Goal: Task Accomplishment & Management: Complete application form

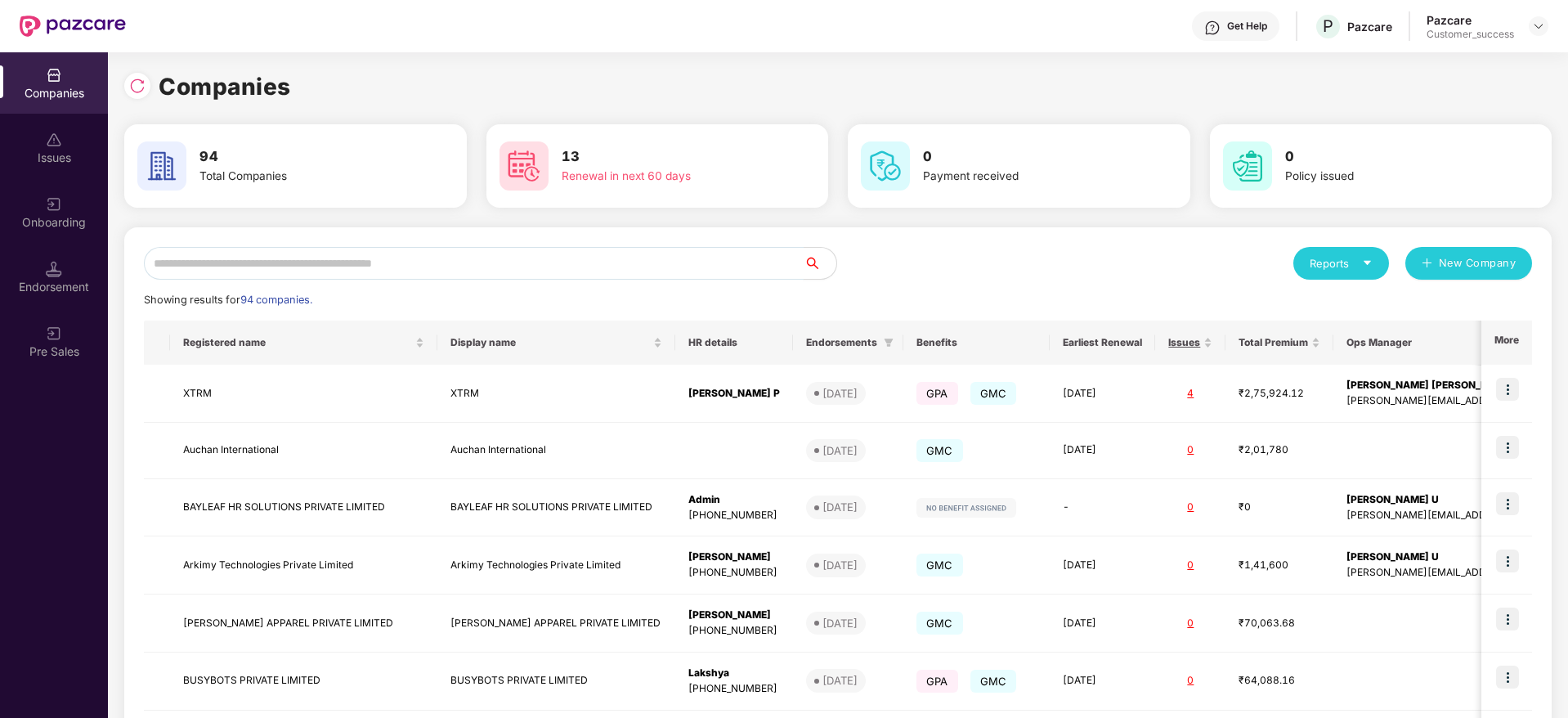
click at [240, 263] on input "text" at bounding box center [473, 263] width 659 height 32
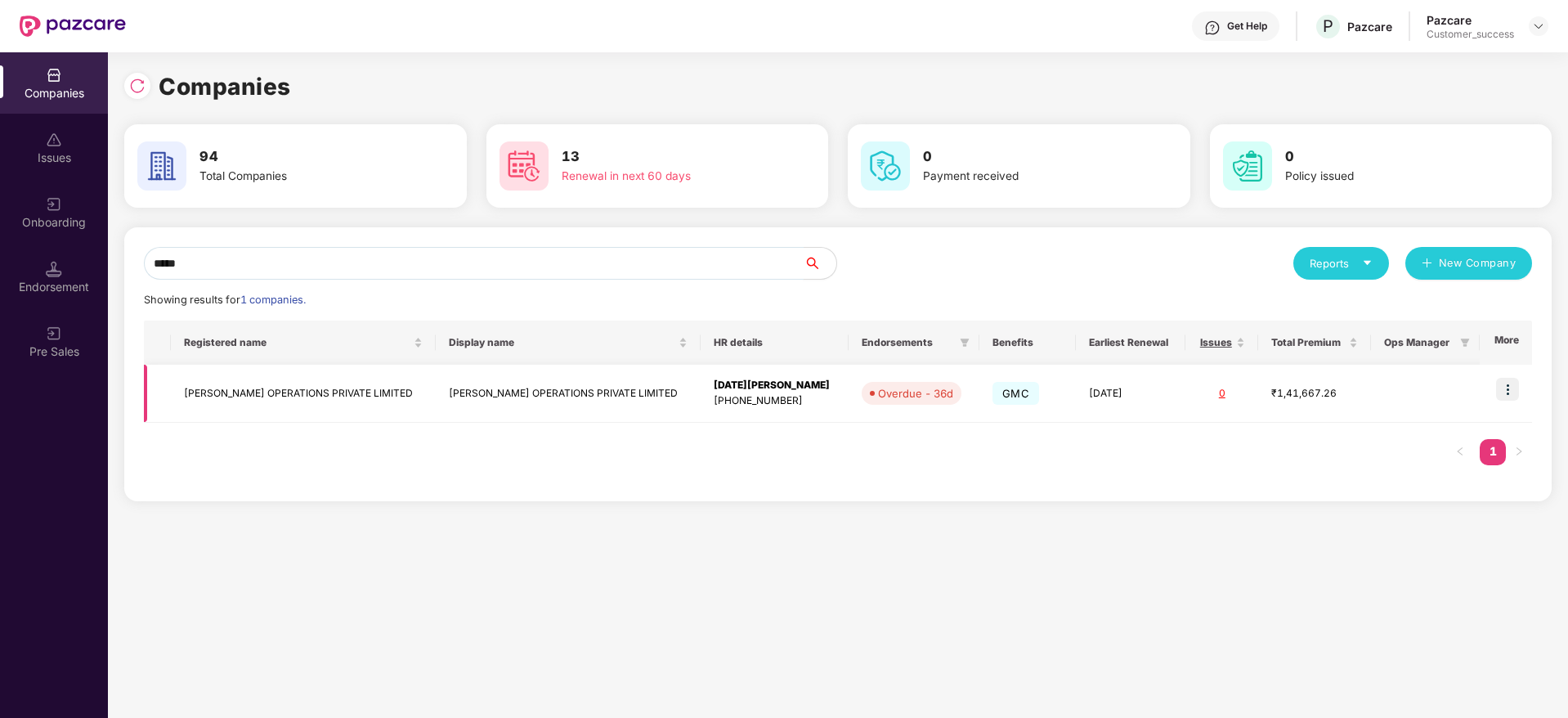
type input "*****"
click at [276, 390] on td "[PERSON_NAME] OPERATIONS PRIVATE LIMITED" at bounding box center [302, 393] width 265 height 58
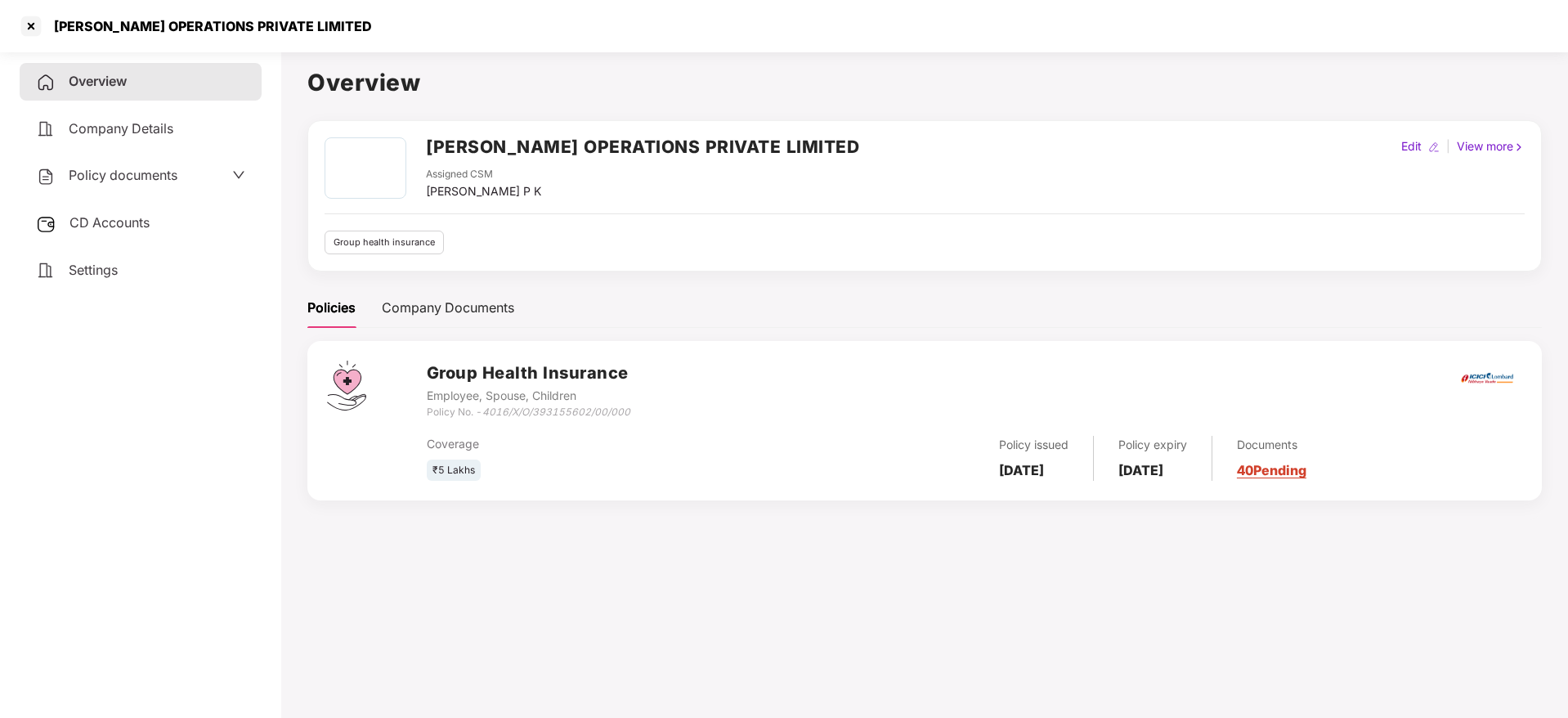
click at [149, 178] on span "Policy documents" at bounding box center [123, 175] width 109 height 16
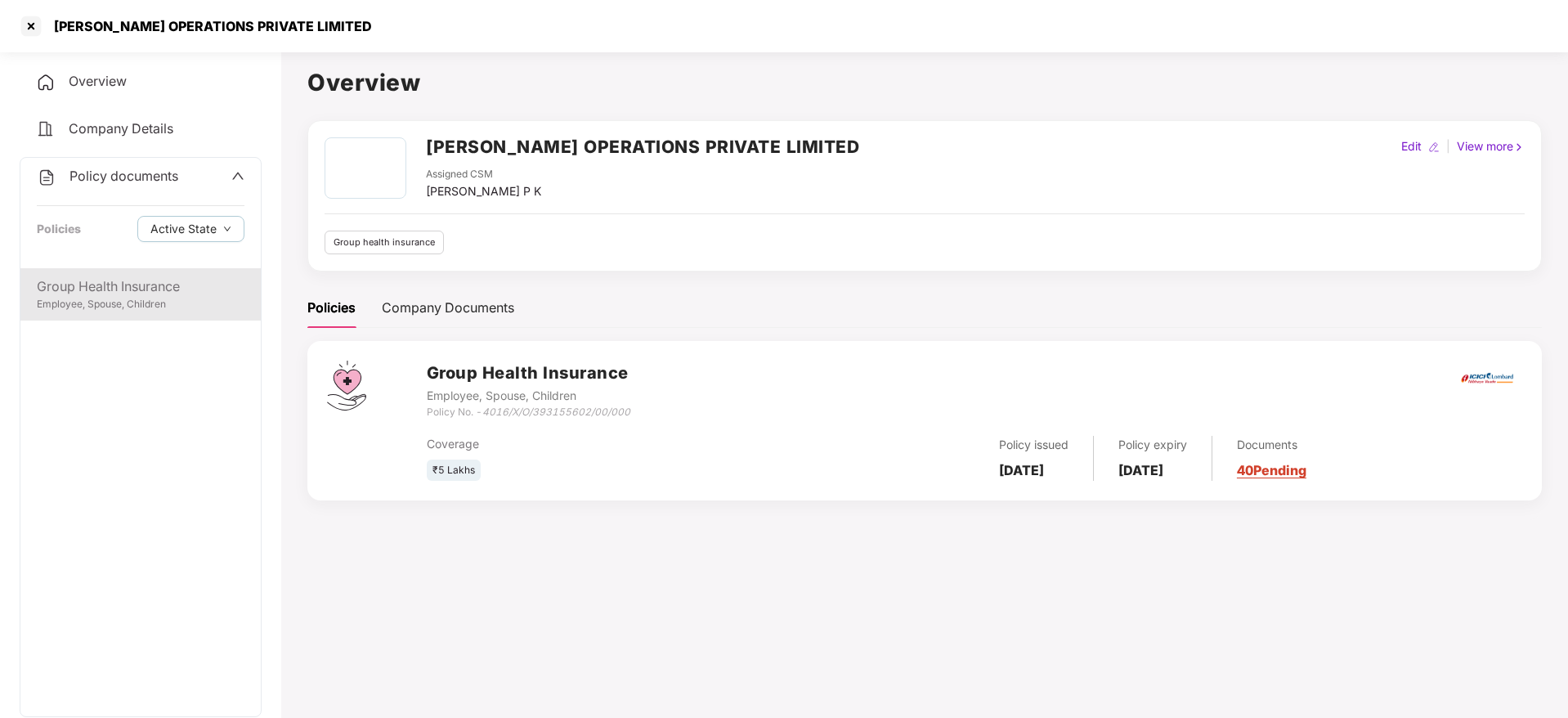
click at [155, 293] on div "Group Health Insurance" at bounding box center [140, 286] width 207 height 21
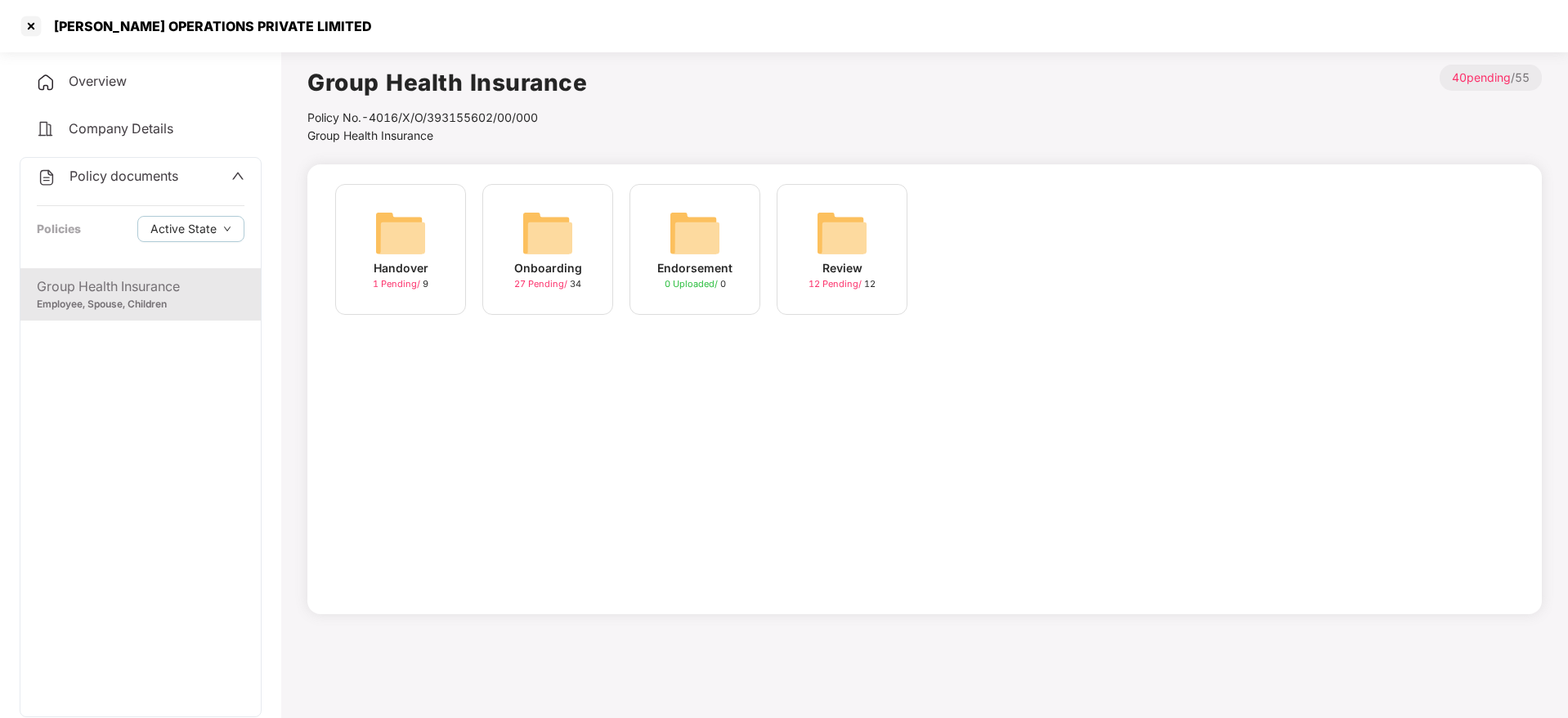
click at [488, 251] on div "Onboarding 27 Pending / 34" at bounding box center [548, 250] width 131 height 131
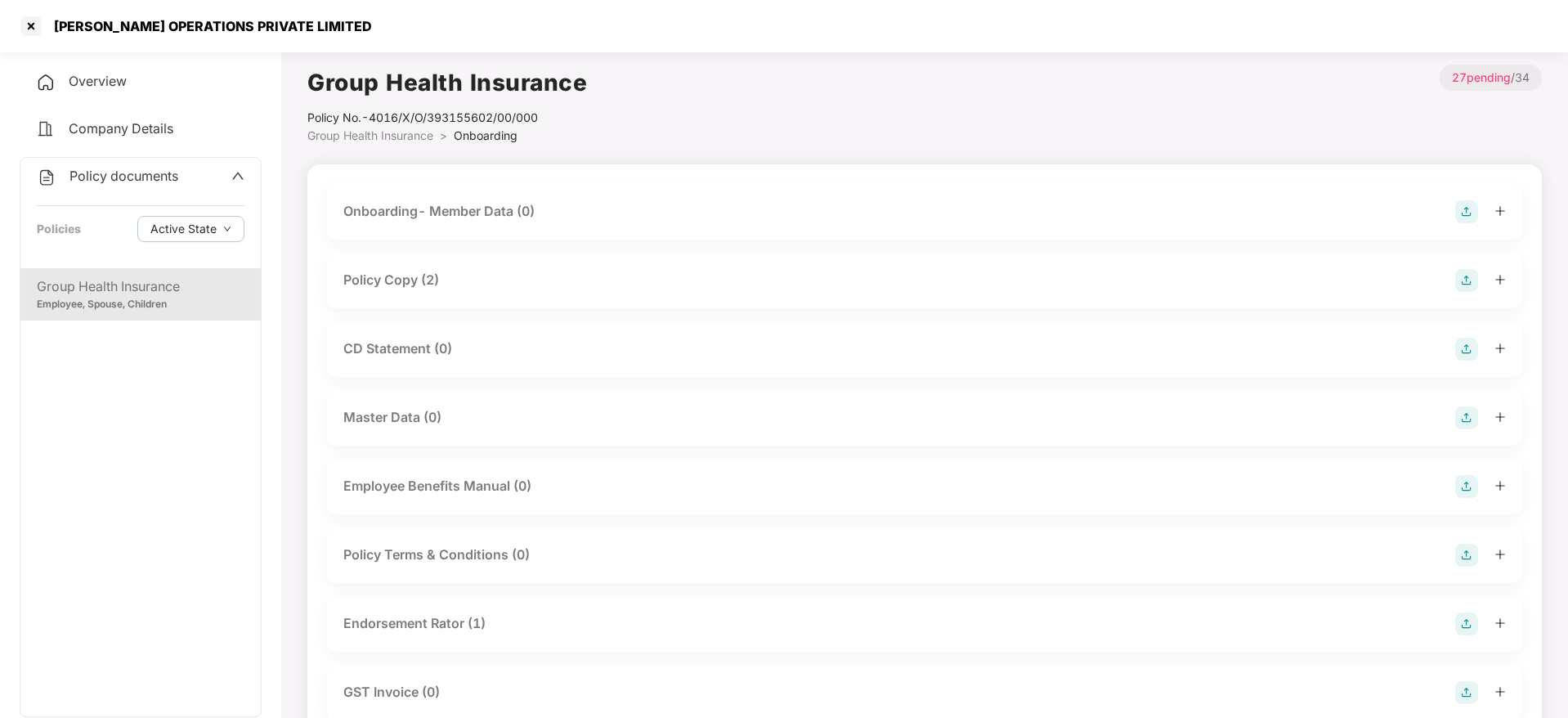
click at [454, 355] on div "CD Statement (0)" at bounding box center [925, 349] width 1163 height 23
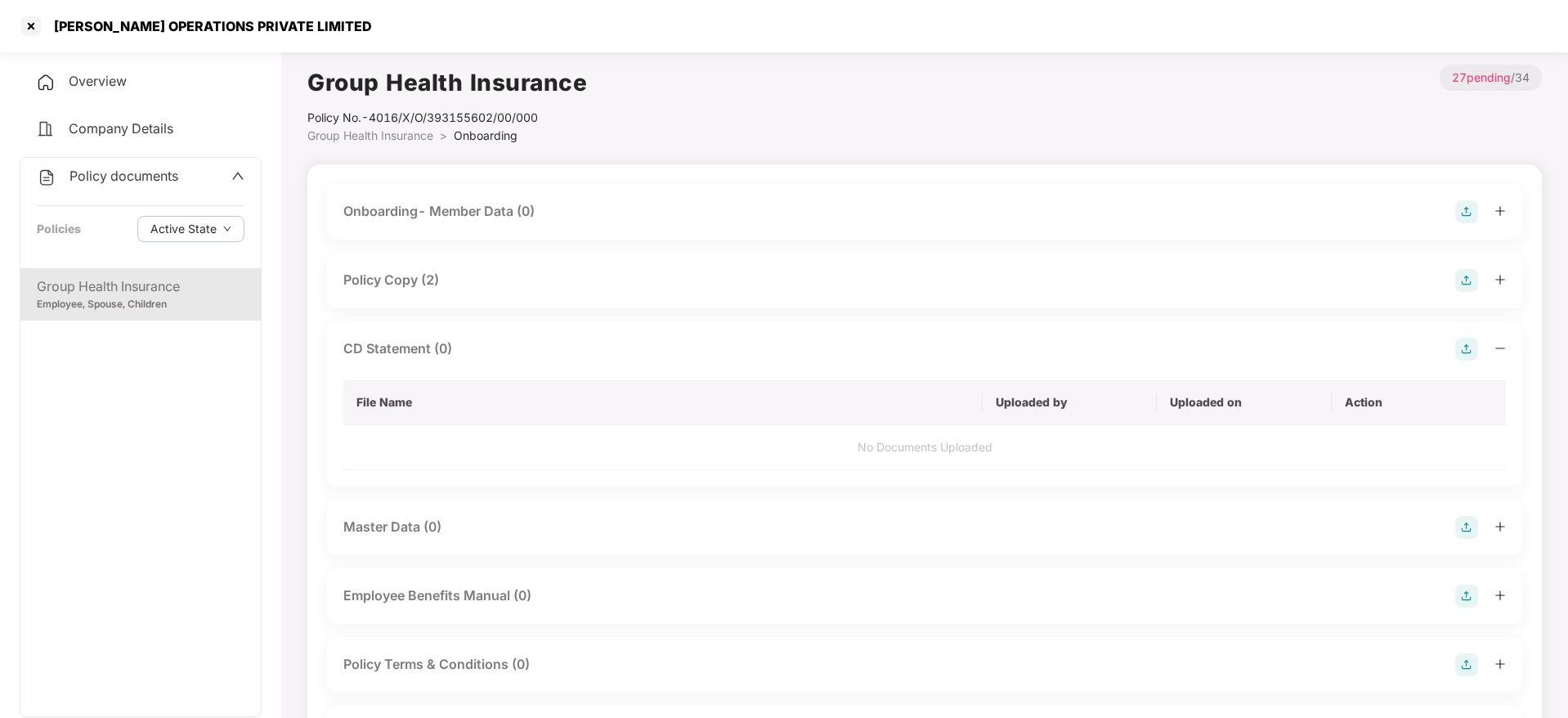
click at [1459, 349] on img at bounding box center [1467, 349] width 23 height 23
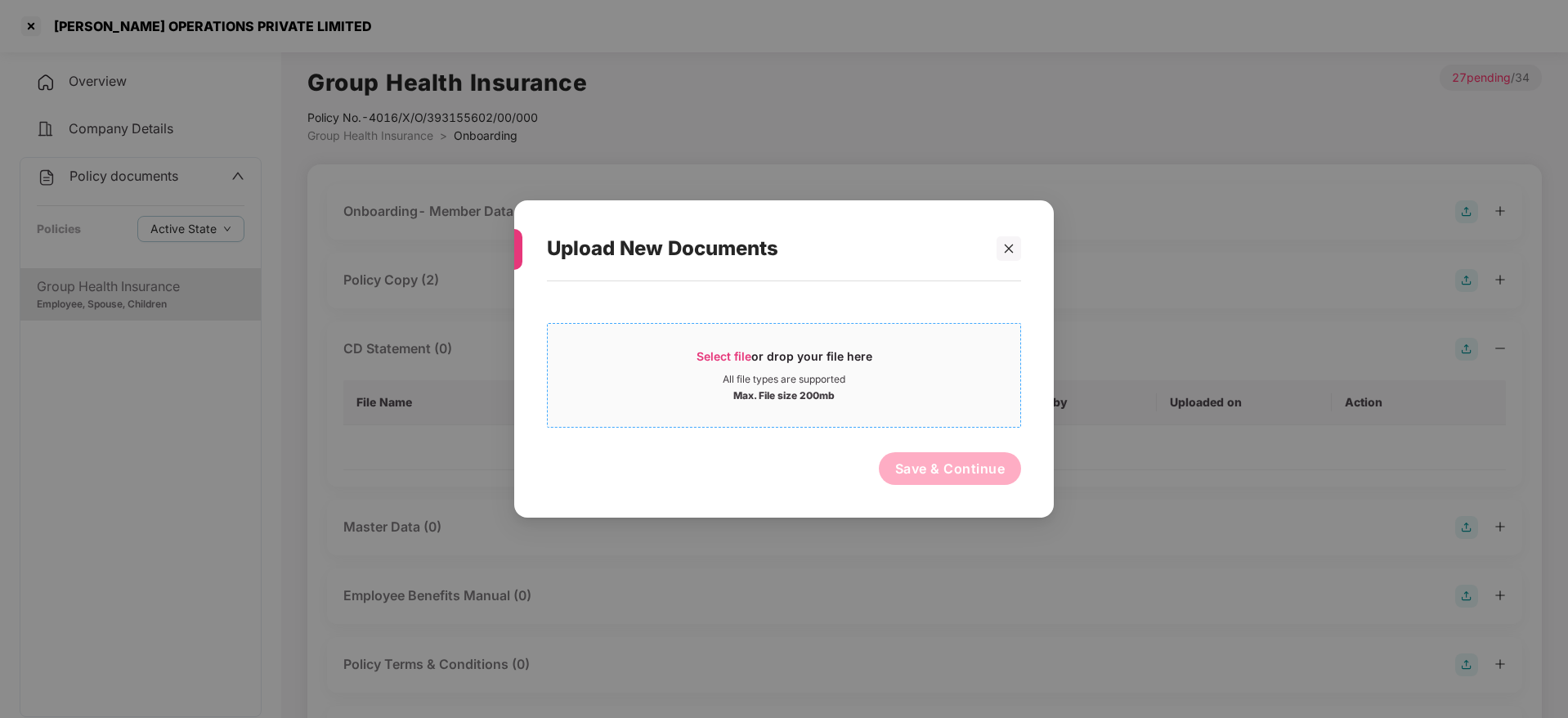
click at [737, 353] on span "Select file" at bounding box center [723, 355] width 55 height 13
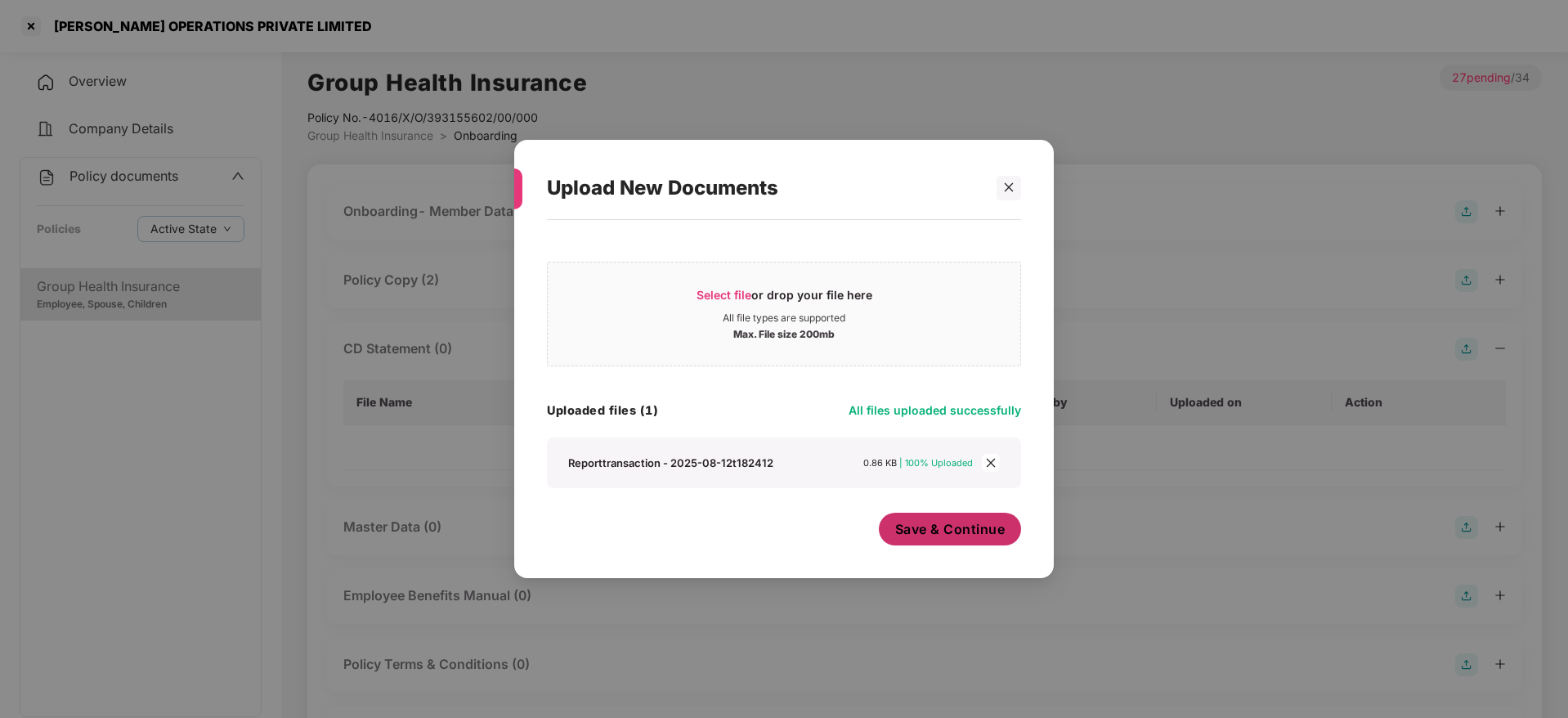
click at [926, 532] on span "Save & Continue" at bounding box center [950, 530] width 110 height 18
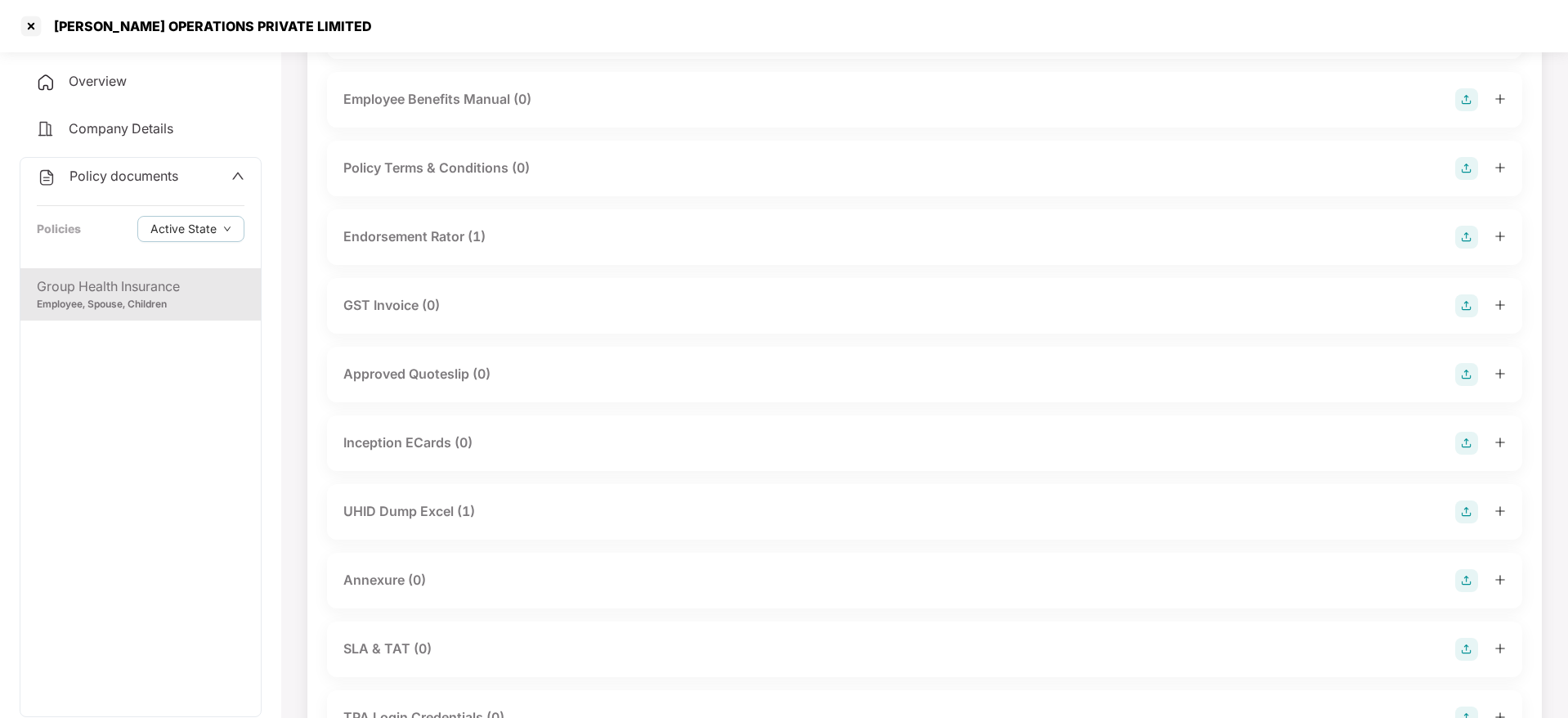
scroll to position [505, 0]
click at [39, 35] on div at bounding box center [30, 26] width 26 height 26
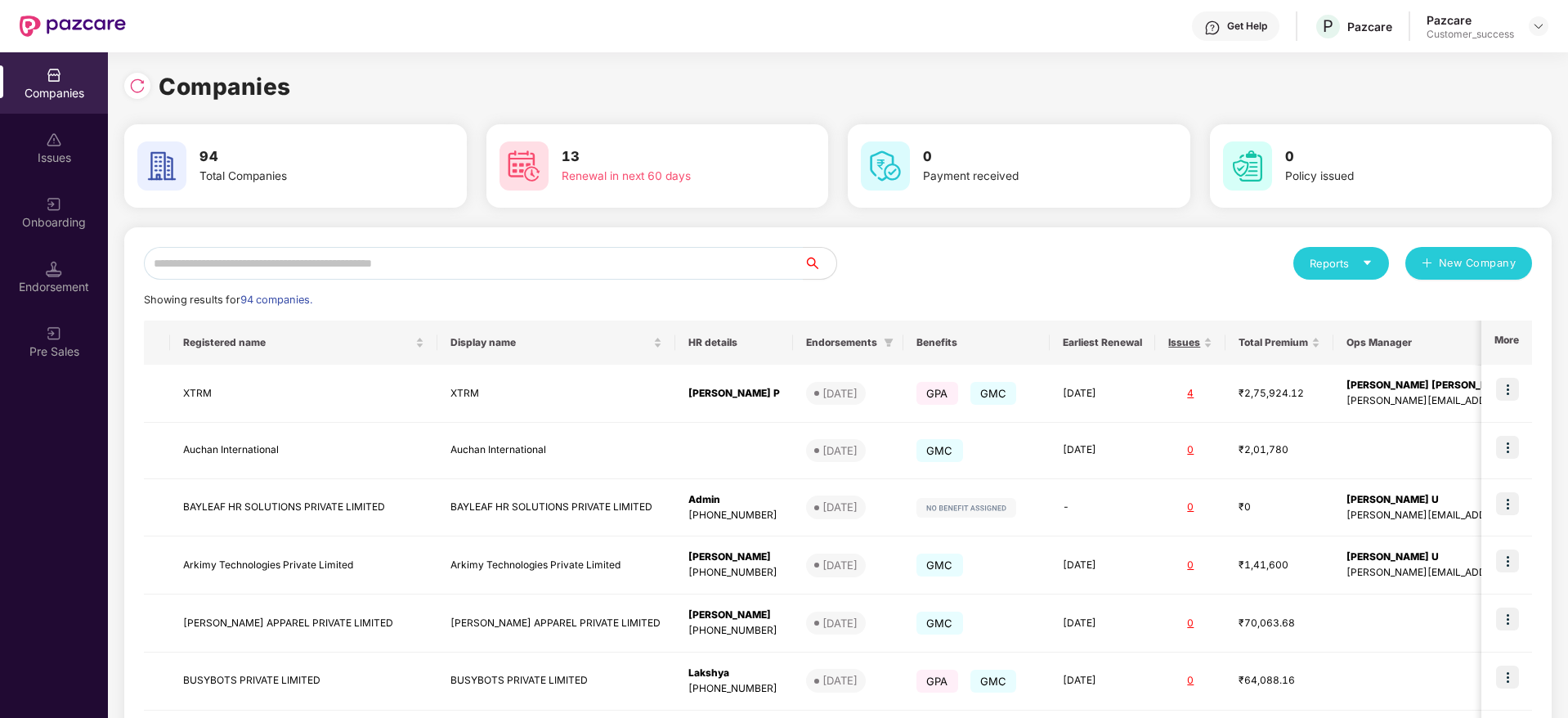
scroll to position [0, 0]
